Goal: Transaction & Acquisition: Book appointment/travel/reservation

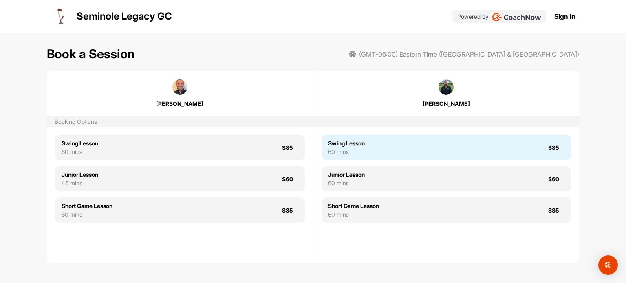
click at [383, 160] on div "Swing Lesson 60 mins $85" at bounding box center [446, 147] width 249 height 25
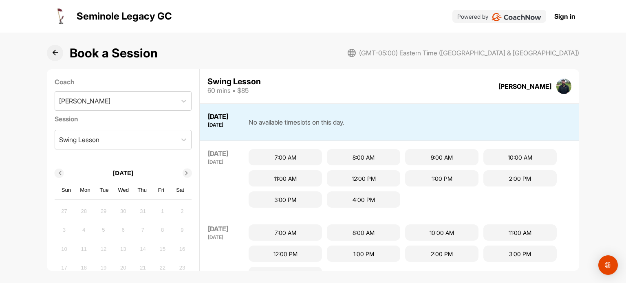
click at [331, 134] on div "[DATE] [DATE] No available timeslots on this day." at bounding box center [389, 122] width 379 height 37
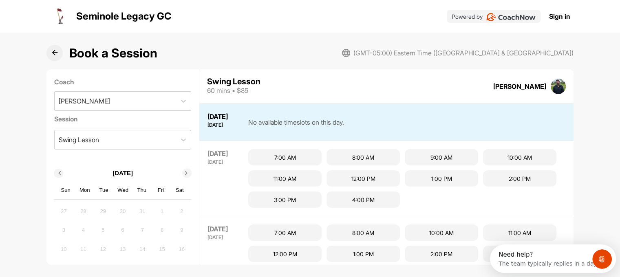
click at [63, 57] on div "Book a Session" at bounding box center [101, 53] width 111 height 16
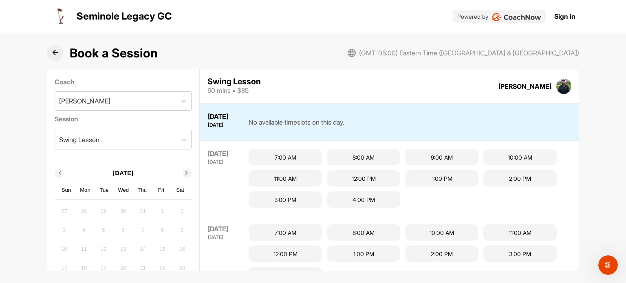
click at [52, 51] on icon at bounding box center [55, 53] width 6 height 6
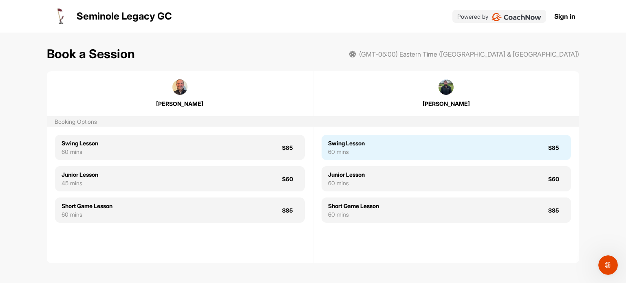
click at [395, 153] on div "Swing Lesson 60 mins $85" at bounding box center [446, 147] width 249 height 25
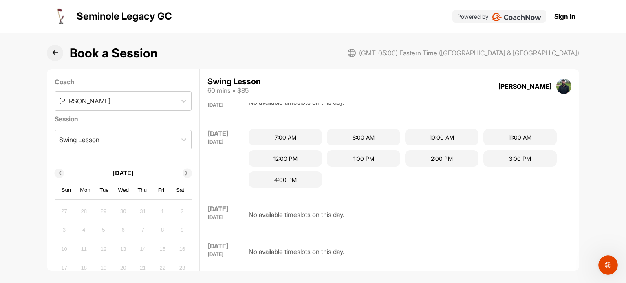
scroll to position [321, 0]
